Goal: Book appointment/travel/reservation

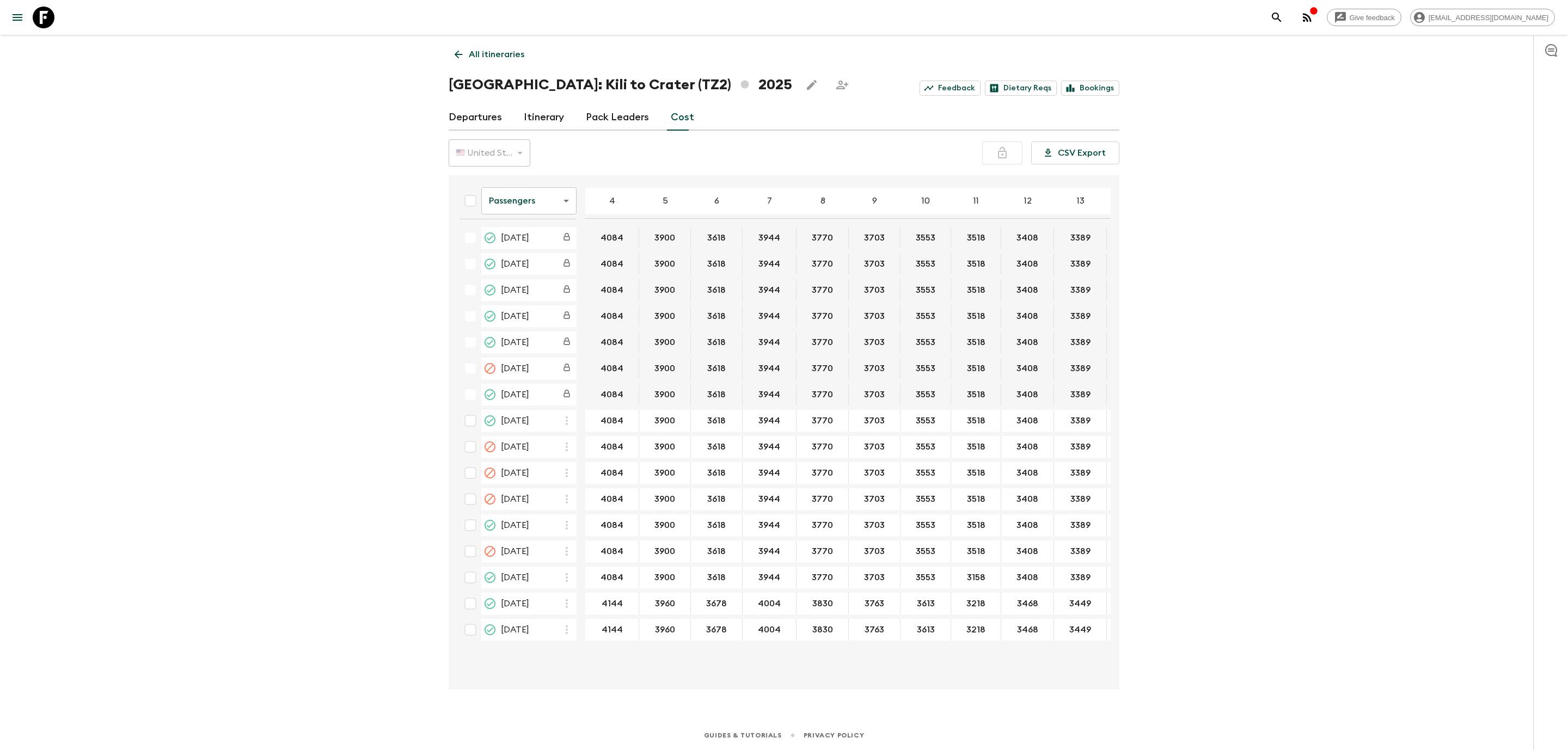
click at [493, 54] on p "All itineraries" at bounding box center [496, 54] width 55 height 13
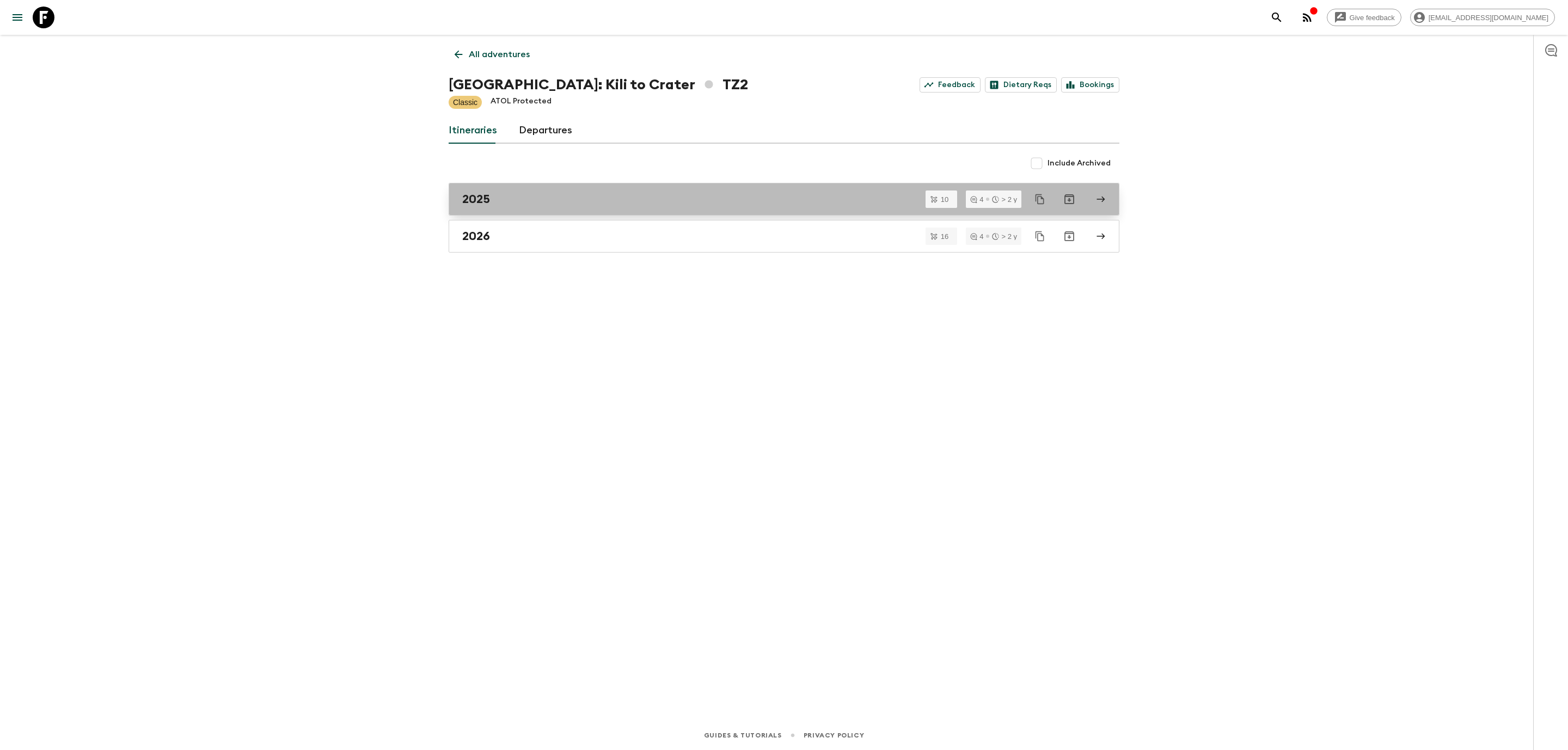
click at [495, 196] on div "2025" at bounding box center [774, 199] width 623 height 14
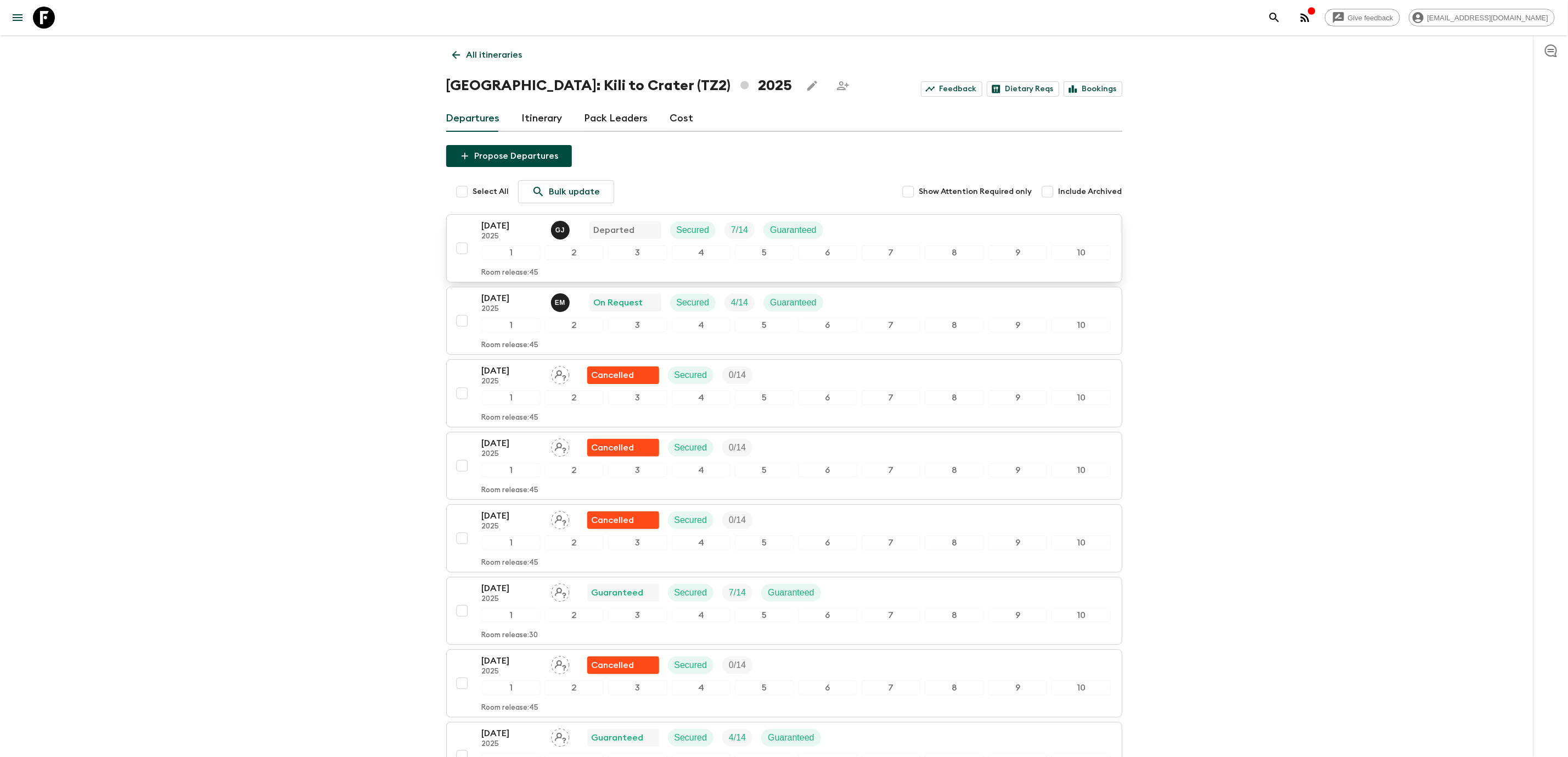
click at [512, 220] on p "[DATE]" at bounding box center [512, 225] width 61 height 13
